Goal: Task Accomplishment & Management: Manage account settings

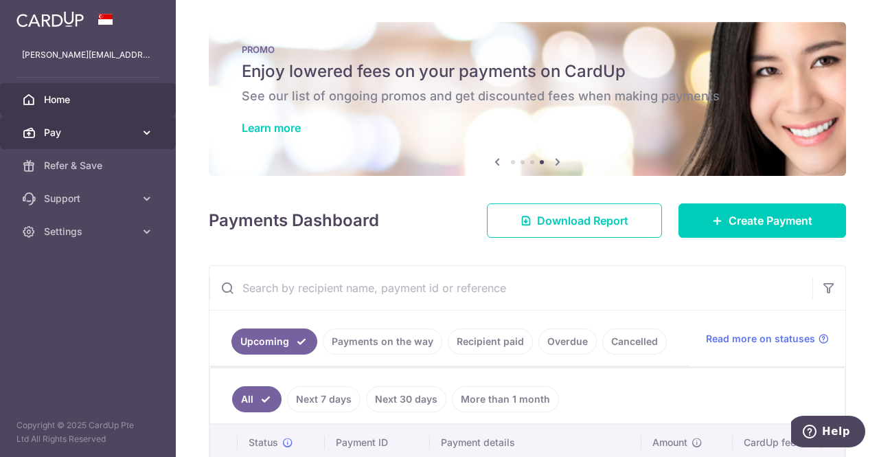
click at [49, 130] on span "Pay" at bounding box center [89, 133] width 91 height 14
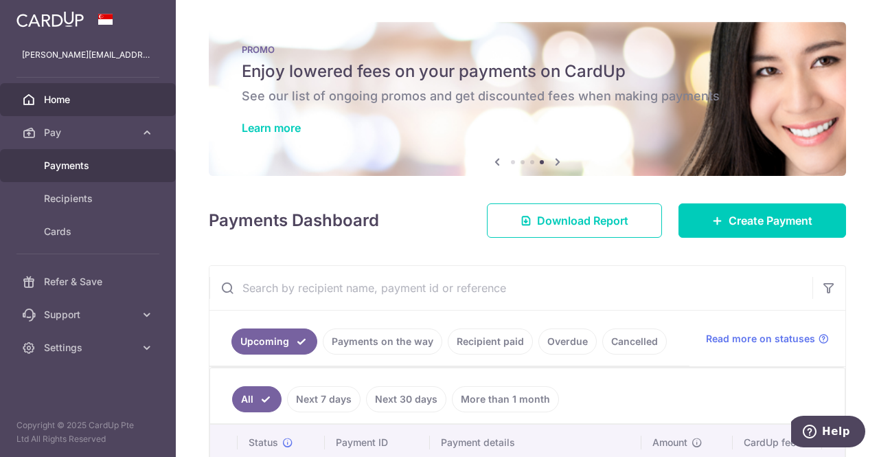
click at [73, 161] on span "Payments" at bounding box center [89, 166] width 91 height 14
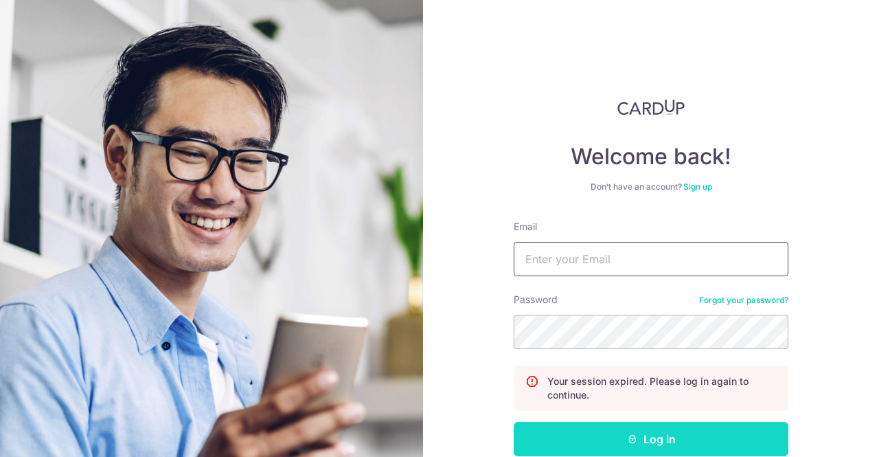
type input "[PERSON_NAME][EMAIL_ADDRESS][DOMAIN_NAME]"
click at [587, 432] on button "Log in" at bounding box center [651, 439] width 275 height 34
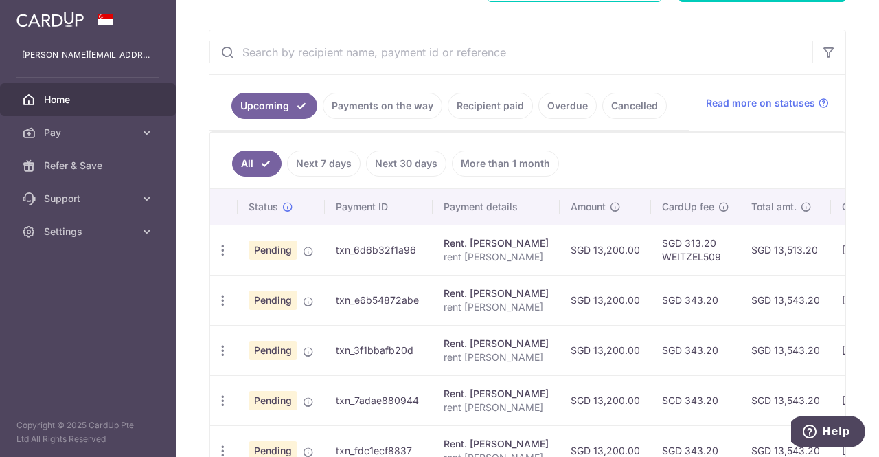
scroll to position [239, 0]
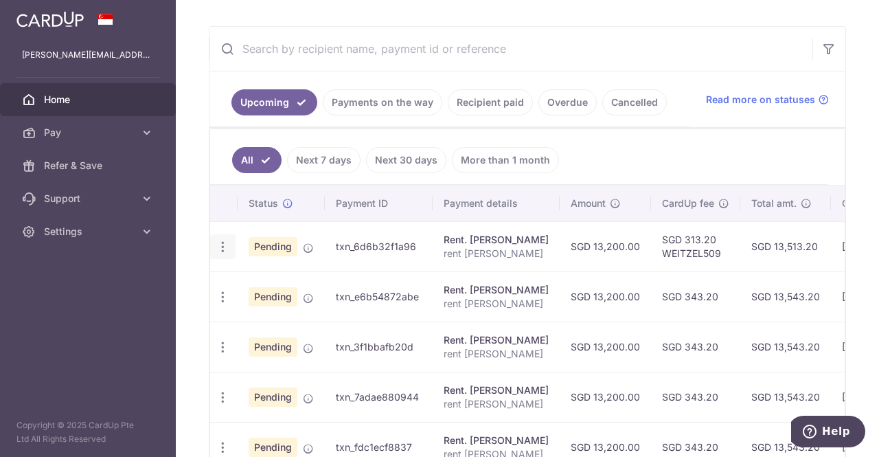
click at [227, 240] on icon "button" at bounding box center [223, 247] width 14 height 14
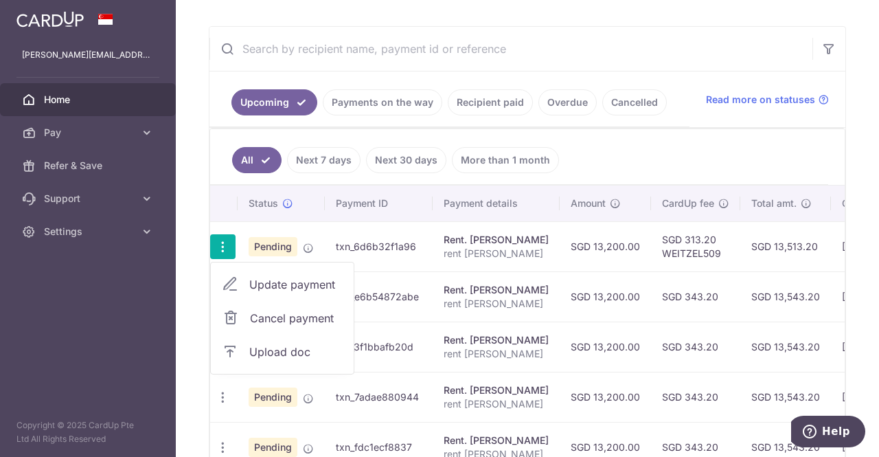
click at [273, 281] on span "Update payment" at bounding box center [295, 284] width 93 height 16
radio input "true"
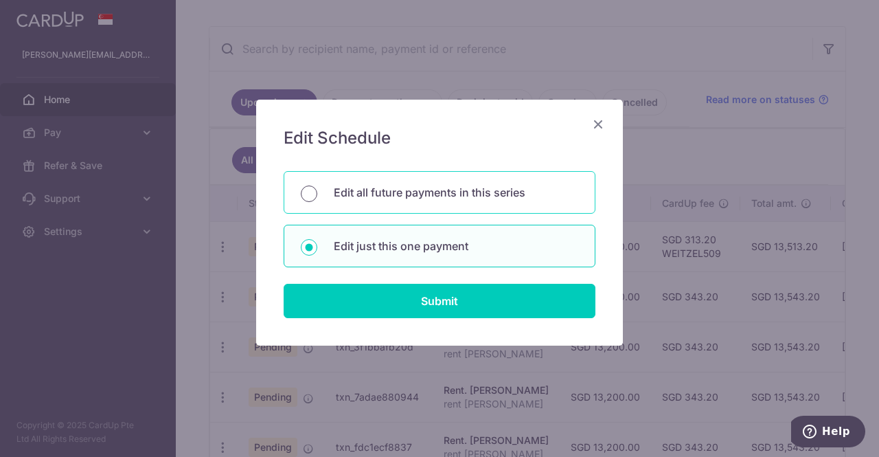
click at [308, 190] on input "Edit all future payments in this series" at bounding box center [309, 193] width 16 height 16
radio input "true"
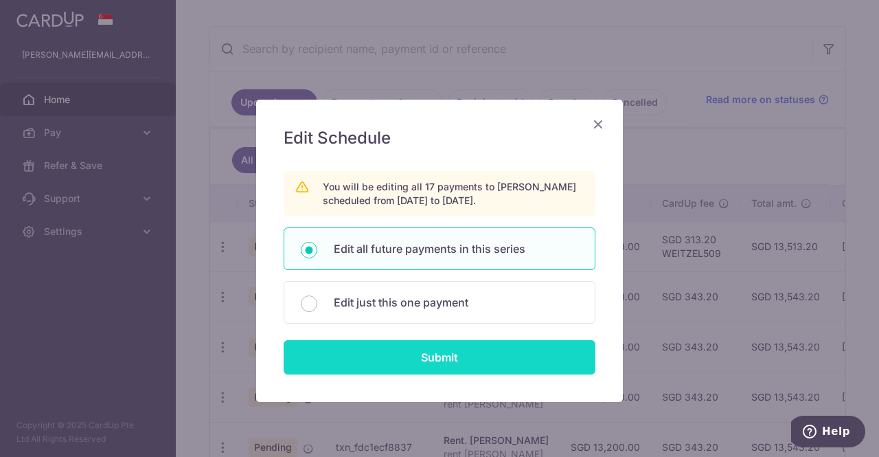
click at [445, 359] on input "Submit" at bounding box center [440, 357] width 312 height 34
radio input "true"
type input "13,200.00"
type input "rent [PERSON_NAME]"
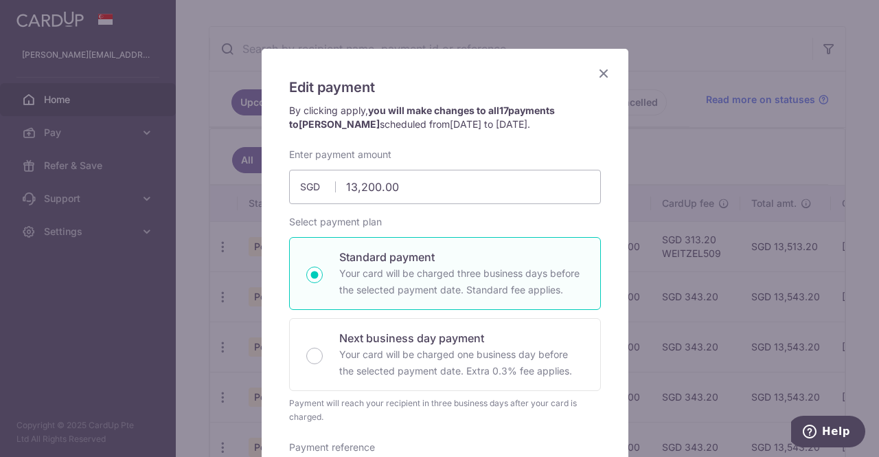
scroll to position [49, 0]
click at [427, 131] on p "By clicking apply, you will make changes to all 17 payments to chua chen tong s…" at bounding box center [445, 118] width 312 height 27
click at [450, 120] on span "15/08/2025 to 15/12/2026" at bounding box center [489, 126] width 78 height 12
click at [410, 117] on p "By clicking apply, you will make changes to all 17 payments to chua chen tong s…" at bounding box center [445, 118] width 312 height 27
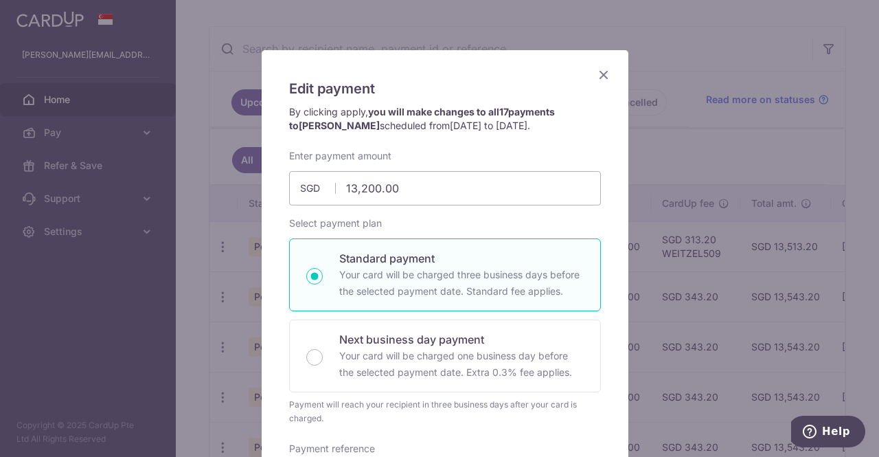
click at [409, 117] on p "By clicking apply, you will make changes to all 17 payments to chua chen tong s…" at bounding box center [445, 118] width 312 height 27
click at [352, 111] on p "By clicking apply, you will make changes to all 17 payments to chua chen tong s…" at bounding box center [445, 118] width 312 height 27
click at [401, 109] on strong "you will make changes to all 17 payments to chua chen tong" at bounding box center [422, 118] width 266 height 25
click at [326, 120] on span "[PERSON_NAME]" at bounding box center [339, 126] width 81 height 12
click at [299, 125] on span "chua chen tong" at bounding box center [339, 126] width 81 height 12
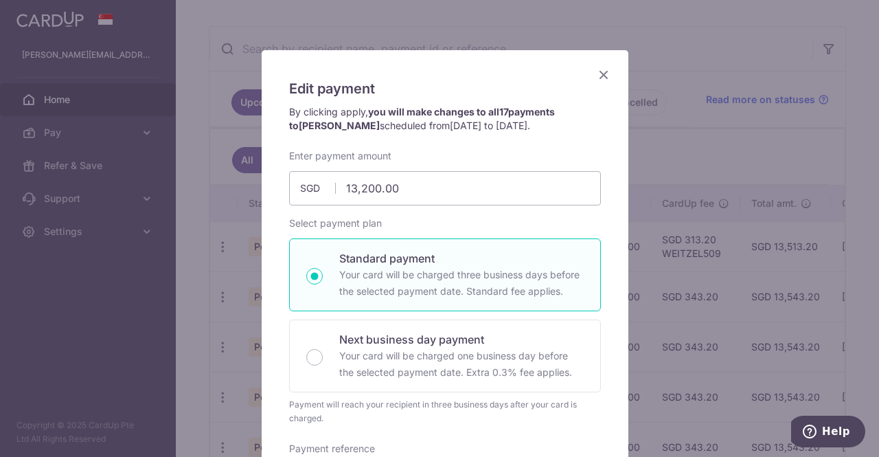
click at [422, 84] on h5 "Edit payment" at bounding box center [445, 89] width 312 height 22
click at [456, 87] on h5 "Edit payment" at bounding box center [445, 89] width 312 height 22
click at [478, 90] on h5 "Edit payment" at bounding box center [445, 89] width 312 height 22
click at [503, 90] on h5 "Edit payment" at bounding box center [445, 89] width 312 height 22
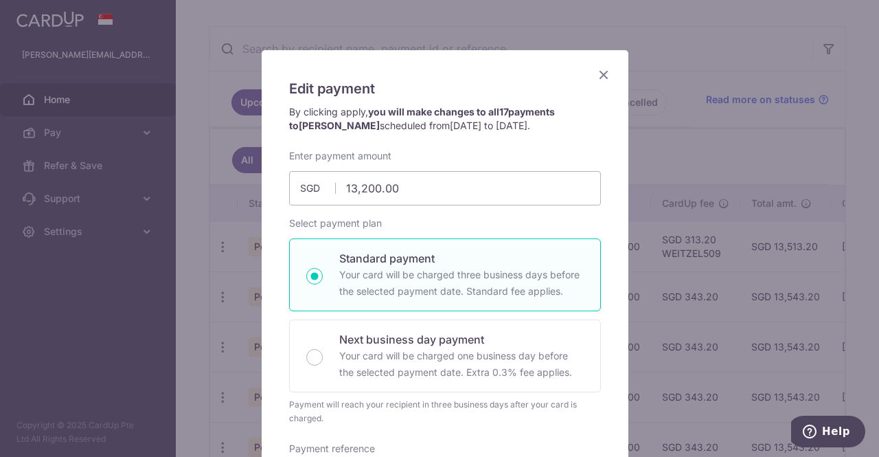
click at [599, 71] on icon "Close" at bounding box center [604, 74] width 16 height 17
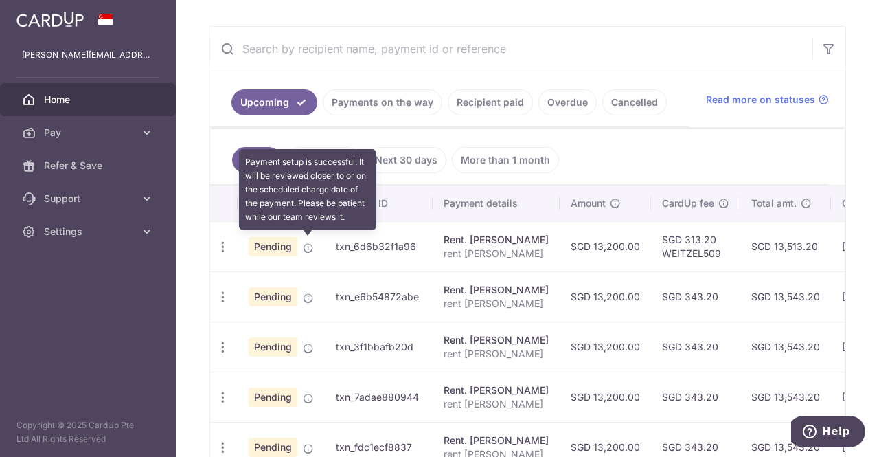
click at [309, 242] on icon at bounding box center [308, 247] width 11 height 11
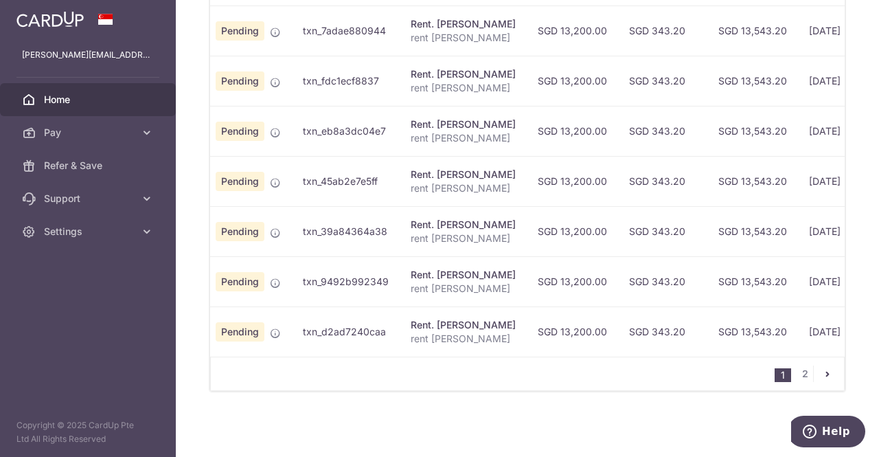
scroll to position [0, 0]
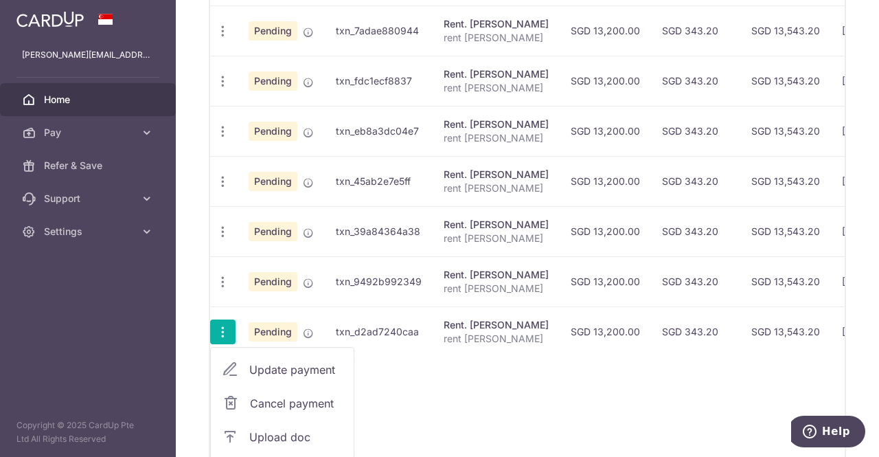
click at [280, 398] on span "Cancel payment" at bounding box center [296, 403] width 92 height 16
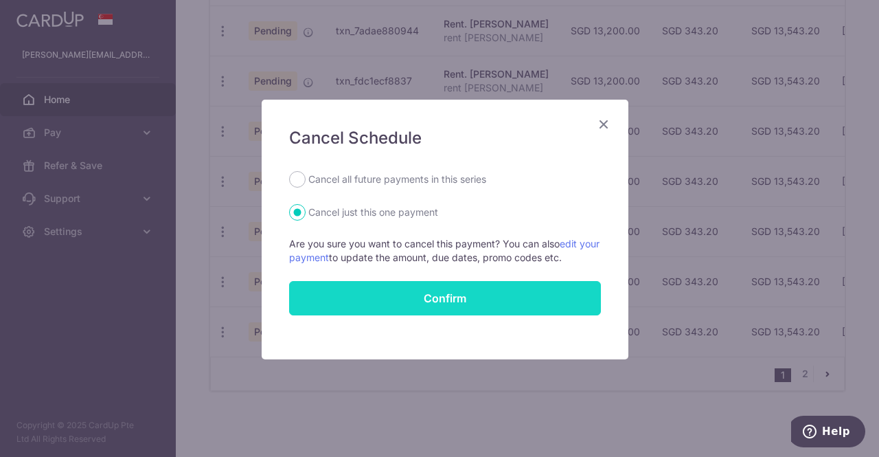
click at [414, 297] on input "Confirm" at bounding box center [445, 298] width 312 height 34
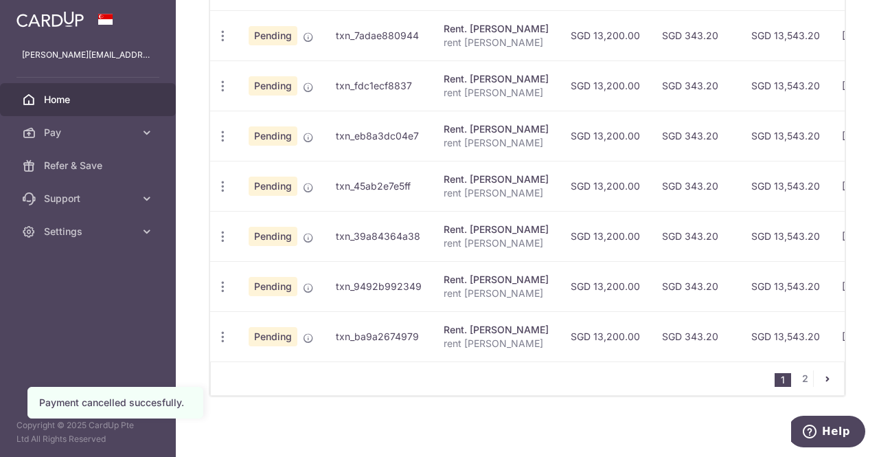
scroll to position [605, 0]
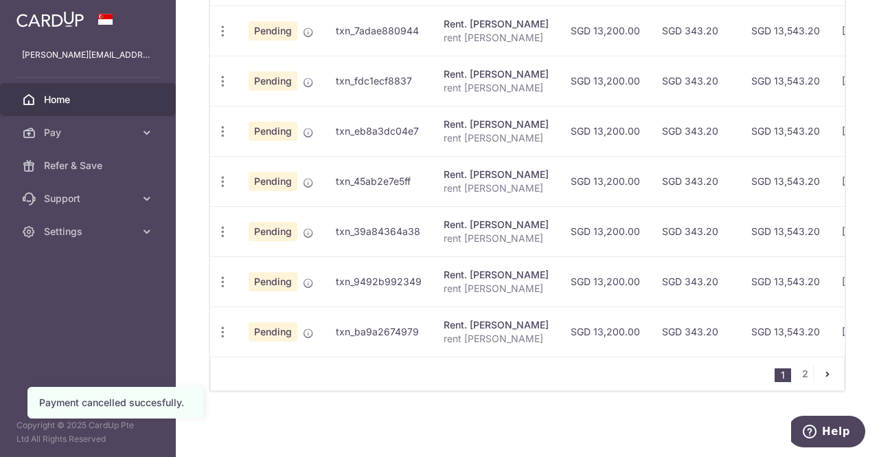
drag, startPoint x: 875, startPoint y: 181, endPoint x: 49, endPoint y: 30, distance: 840.2
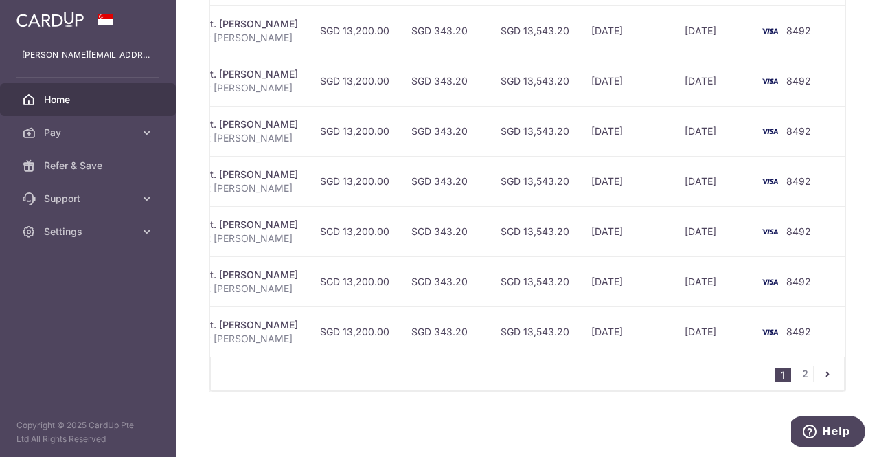
scroll to position [0, 0]
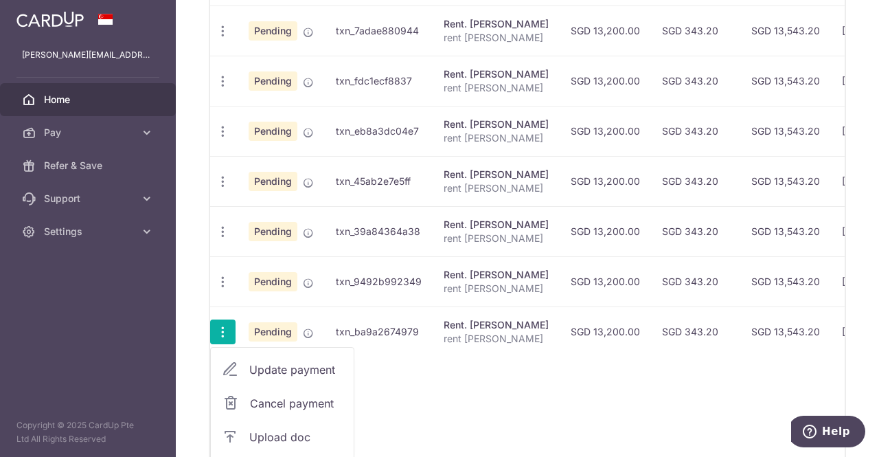
click at [260, 396] on span "Cancel payment" at bounding box center [296, 403] width 92 height 16
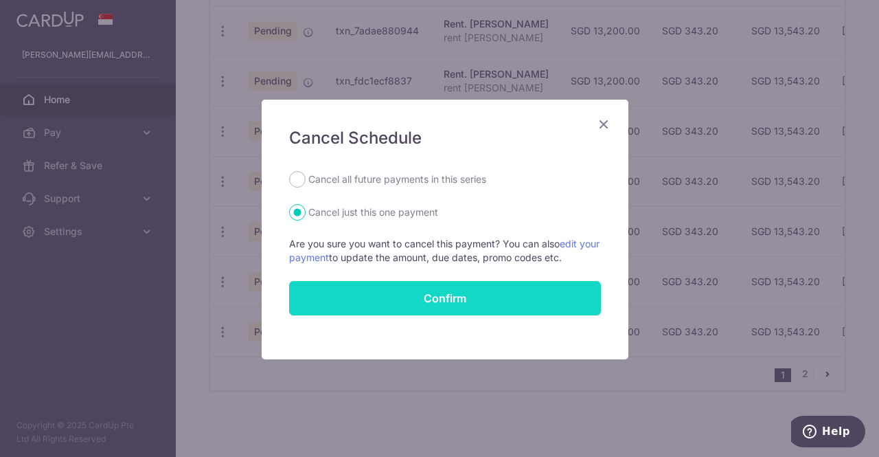
click at [417, 303] on input "Confirm" at bounding box center [445, 298] width 312 height 34
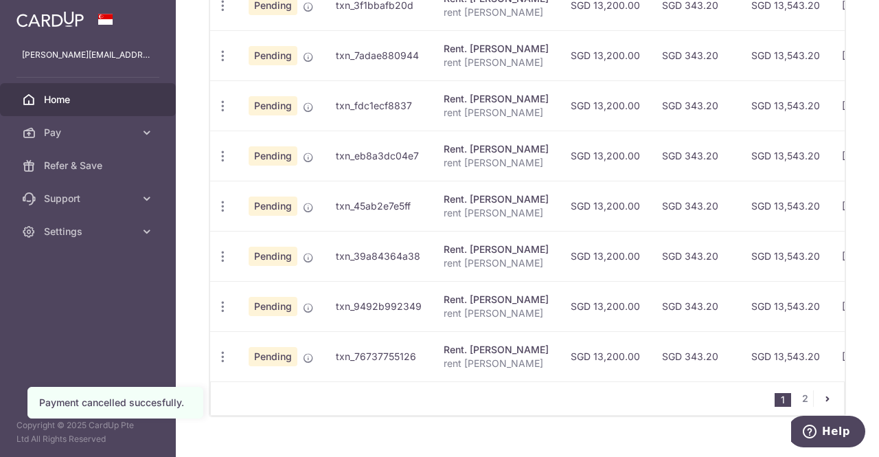
scroll to position [605, 0]
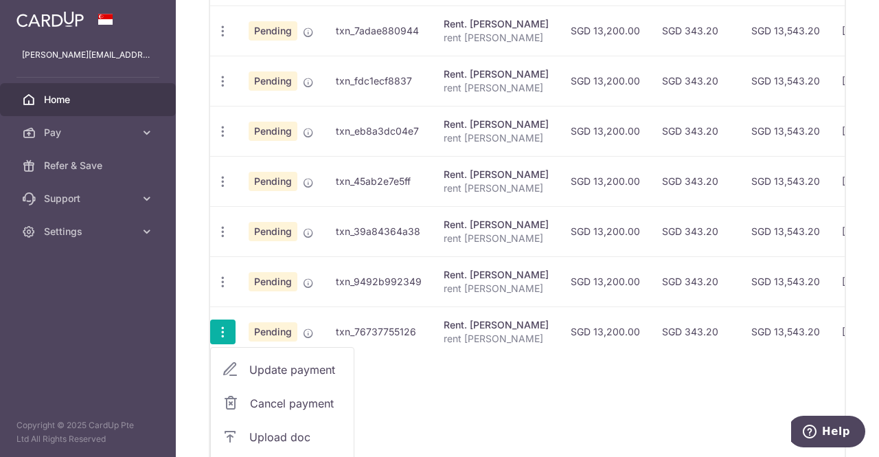
click at [261, 398] on span "Cancel payment" at bounding box center [296, 403] width 92 height 16
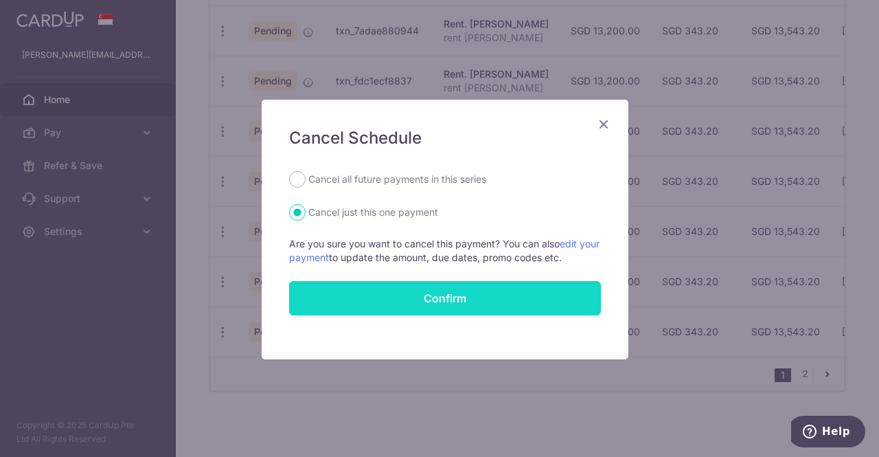
click at [408, 298] on input "Confirm" at bounding box center [445, 298] width 312 height 34
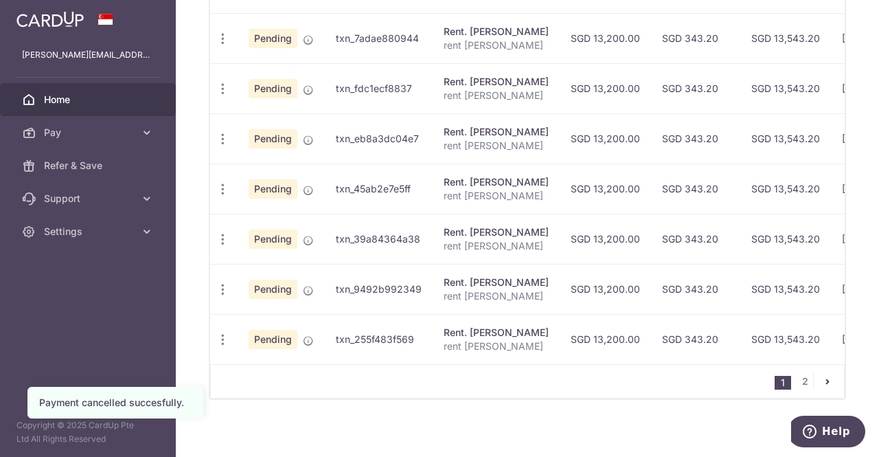
scroll to position [600, 0]
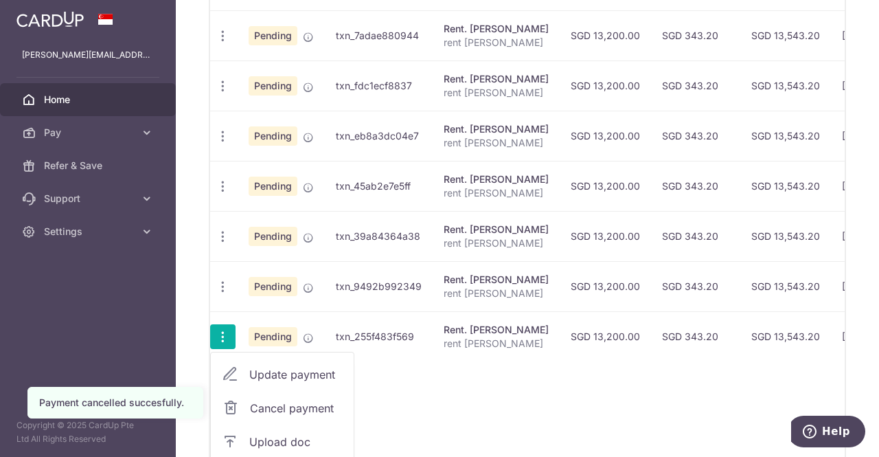
click at [270, 402] on span "Cancel payment" at bounding box center [296, 408] width 92 height 16
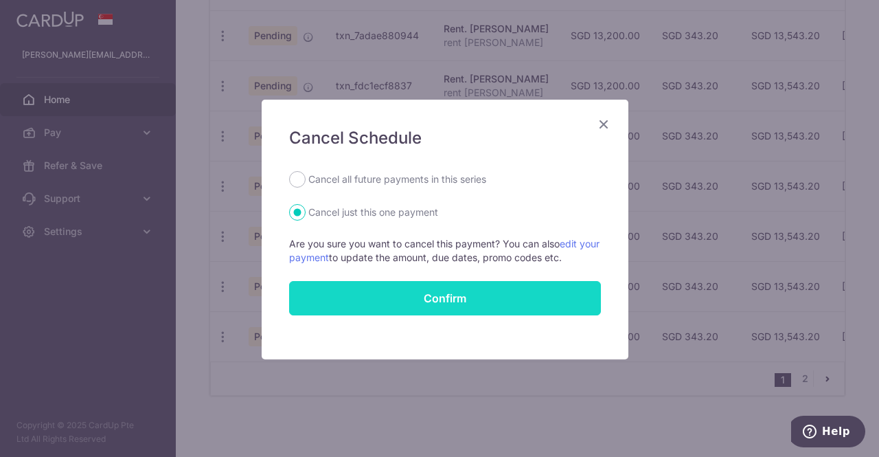
click at [422, 288] on input "Confirm" at bounding box center [445, 298] width 312 height 34
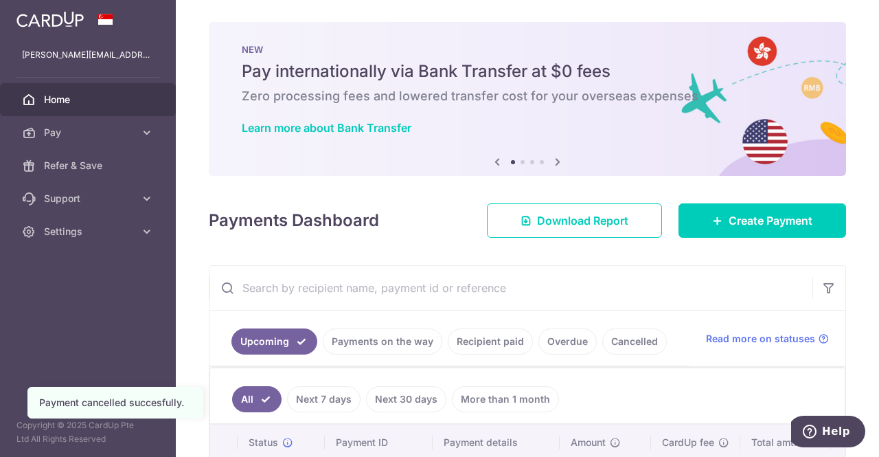
click at [872, 172] on div "× Pause Schedule Pause all future payments in this series Pause just this one p…" at bounding box center [527, 228] width 703 height 457
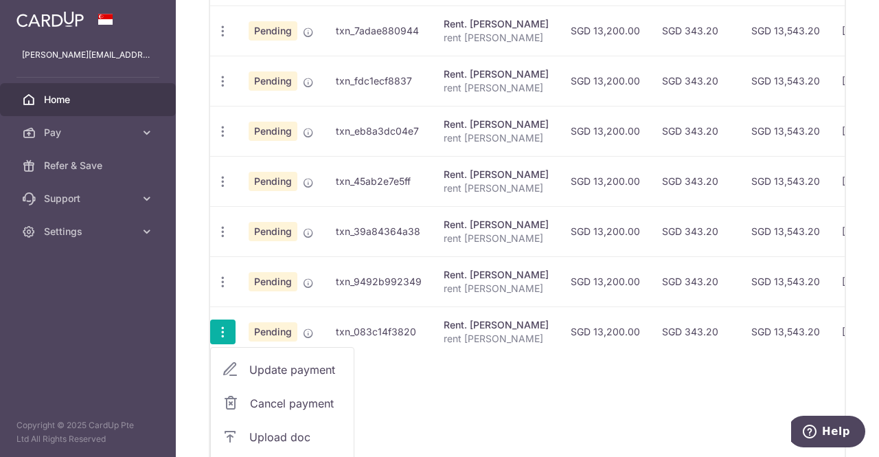
click at [269, 396] on span "Cancel payment" at bounding box center [296, 403] width 92 height 16
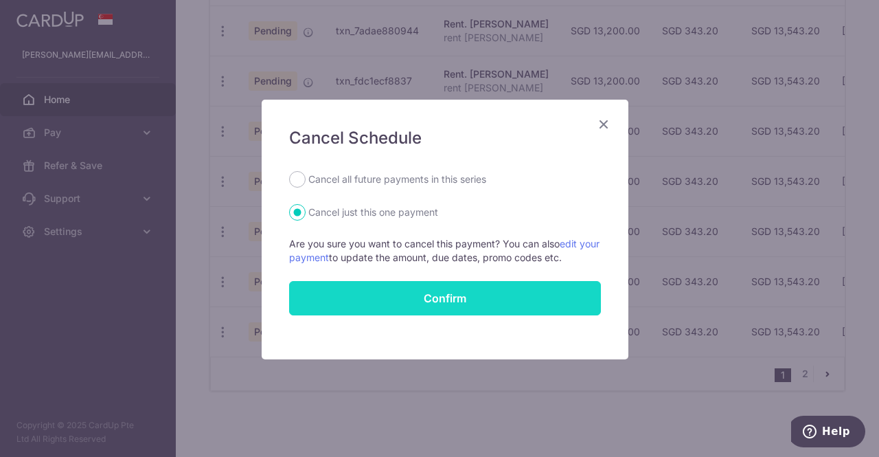
click at [457, 295] on input "Confirm" at bounding box center [445, 298] width 312 height 34
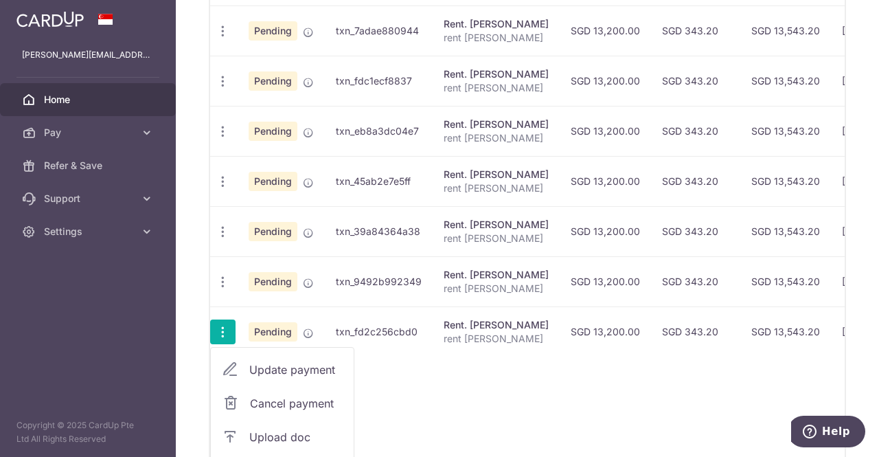
click at [275, 396] on span "Cancel payment" at bounding box center [296, 403] width 92 height 16
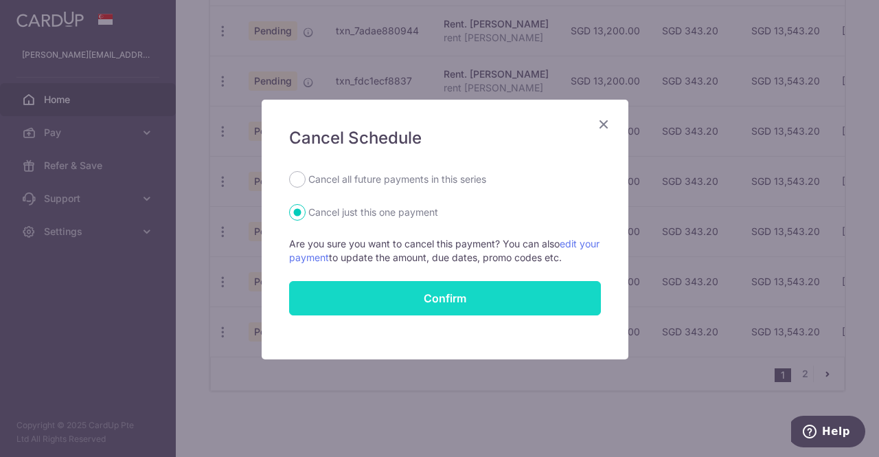
click at [407, 289] on input "Confirm" at bounding box center [445, 298] width 312 height 34
